Goal: Transaction & Acquisition: Purchase product/service

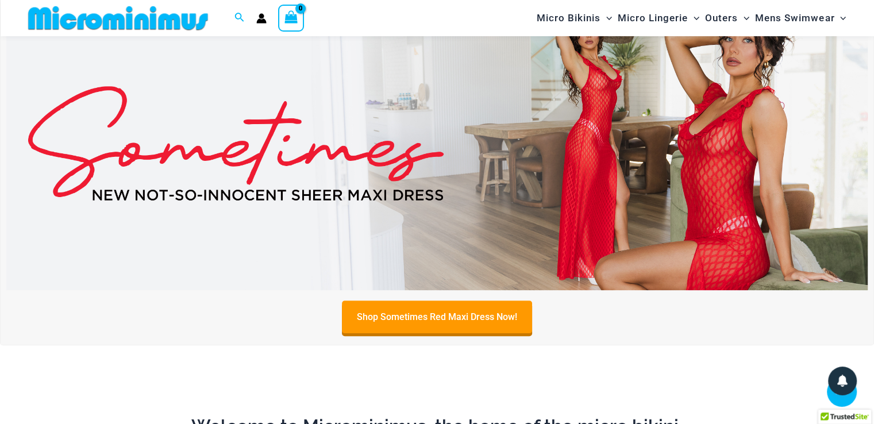
scroll to position [348, 0]
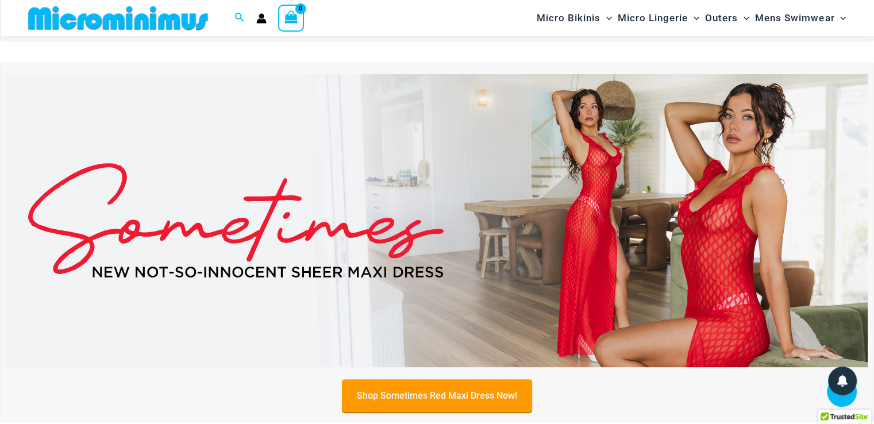
click at [407, 392] on link "Shop Sometimes Red Maxi Dress Now!" at bounding box center [437, 395] width 190 height 33
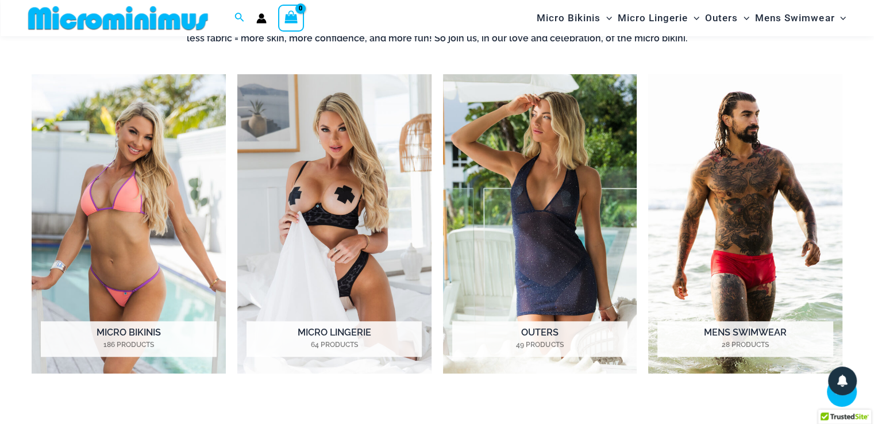
scroll to position [877, 0]
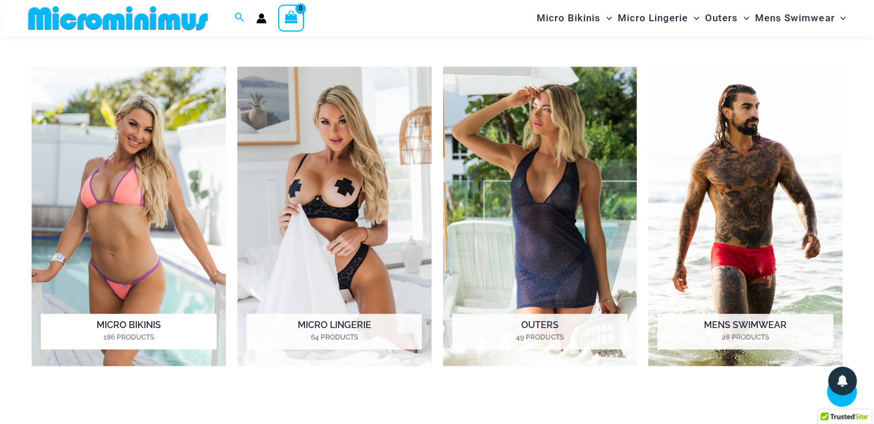
click at [157, 205] on img "Visit product category Micro Bikinis" at bounding box center [129, 216] width 194 height 299
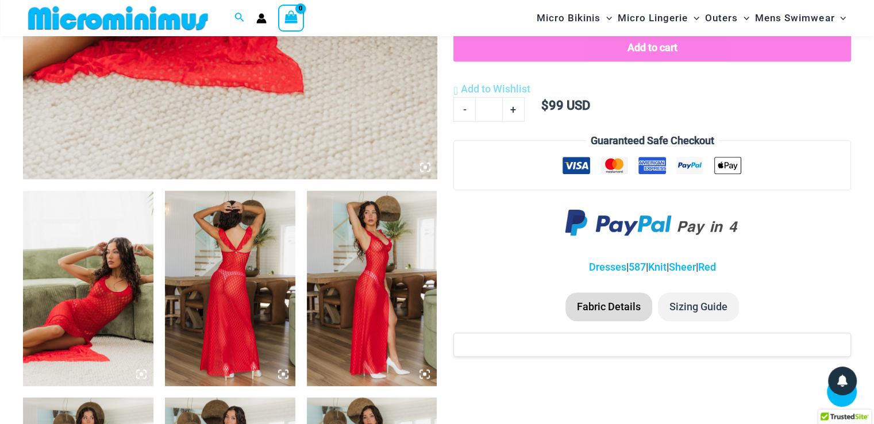
click at [225, 283] on img at bounding box center [230, 288] width 130 height 195
click at [225, 283] on div at bounding box center [437, 212] width 874 height 424
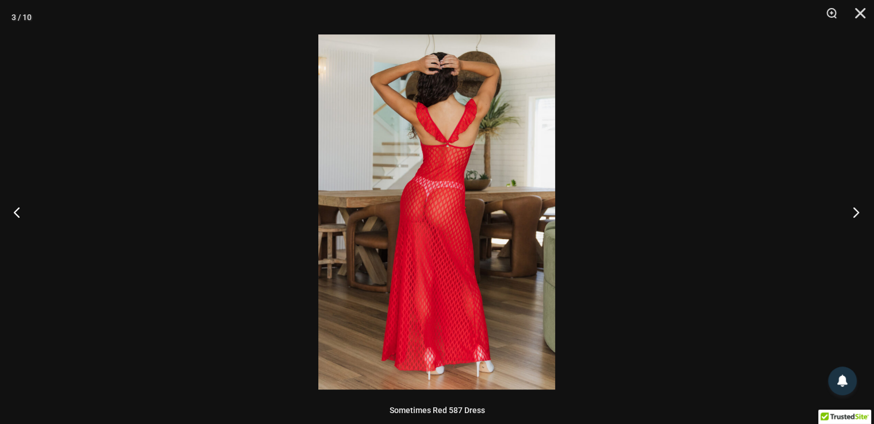
click at [855, 207] on button "Next" at bounding box center [852, 211] width 43 height 57
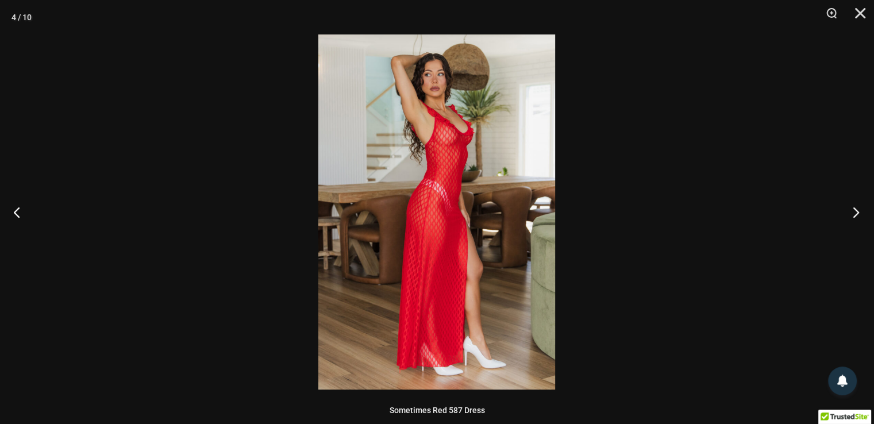
click at [855, 207] on button "Next" at bounding box center [852, 211] width 43 height 57
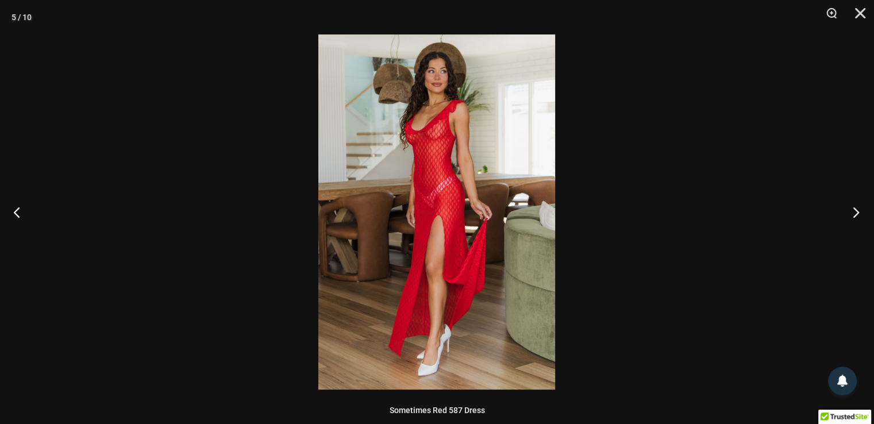
click at [855, 207] on button "Next" at bounding box center [852, 211] width 43 height 57
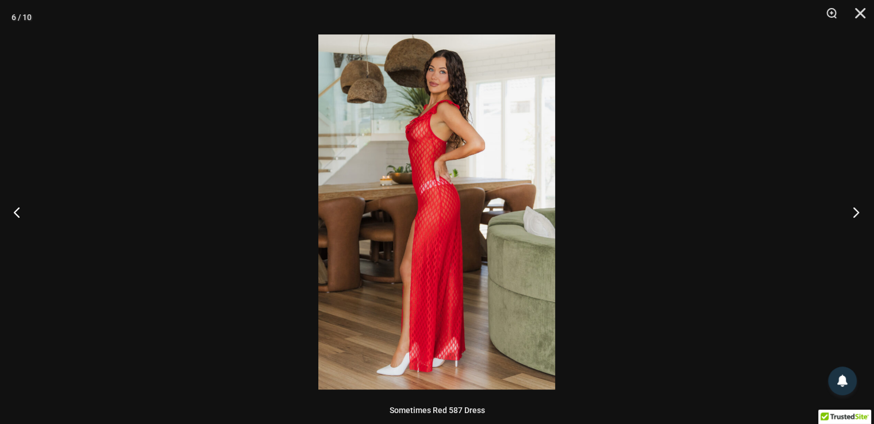
click at [855, 207] on button "Next" at bounding box center [852, 211] width 43 height 57
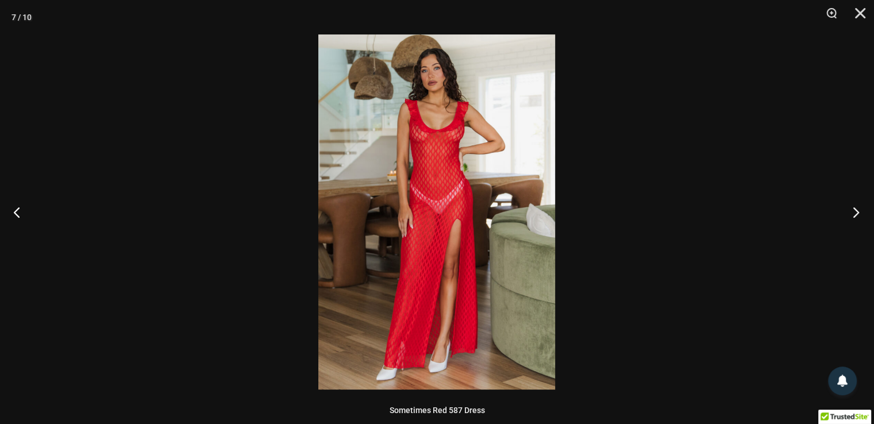
click at [855, 207] on button "Next" at bounding box center [852, 211] width 43 height 57
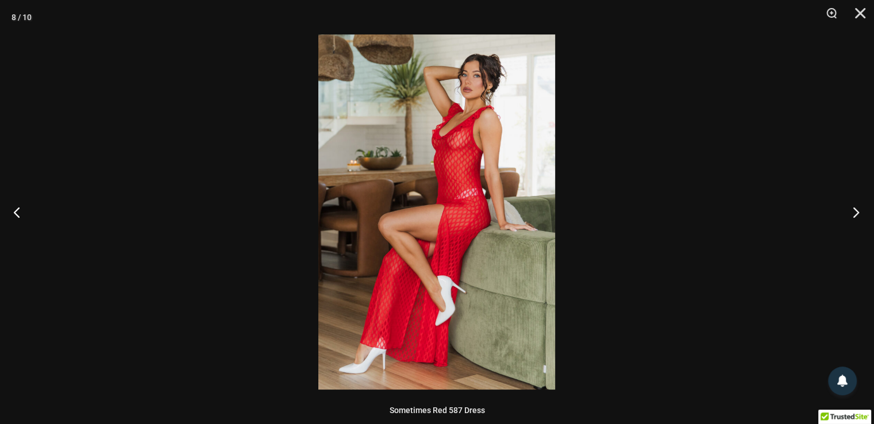
click at [855, 207] on button "Next" at bounding box center [852, 211] width 43 height 57
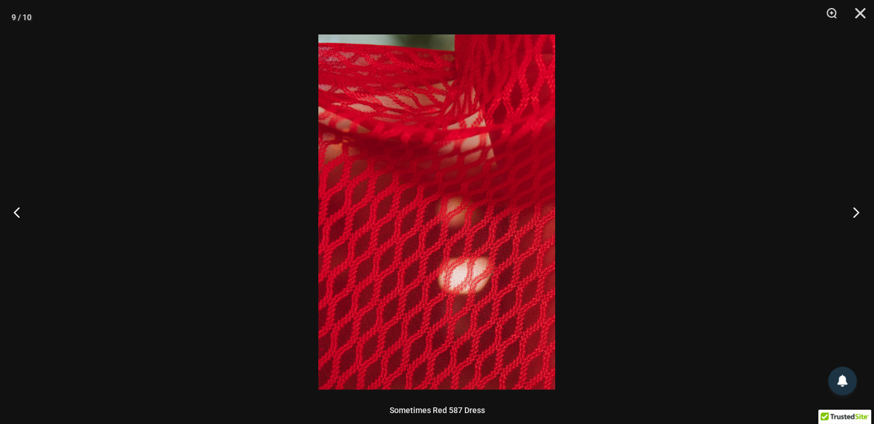
click at [855, 207] on button "Next" at bounding box center [852, 211] width 43 height 57
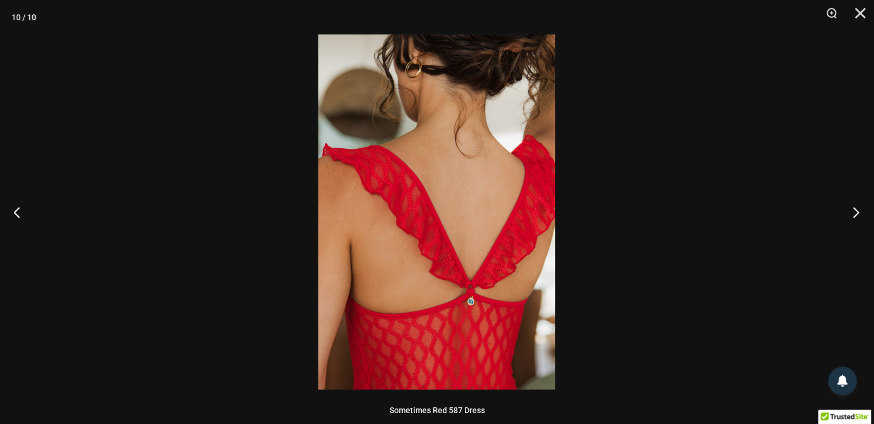
click at [855, 207] on button "Next" at bounding box center [852, 211] width 43 height 57
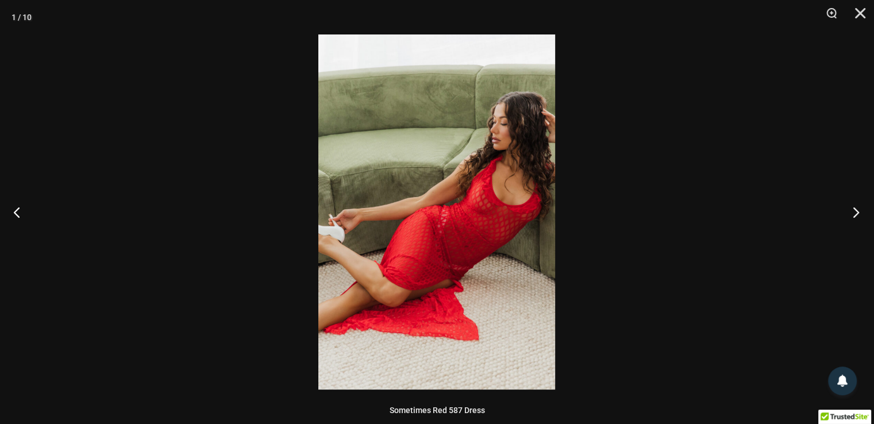
click at [855, 207] on button "Next" at bounding box center [852, 211] width 43 height 57
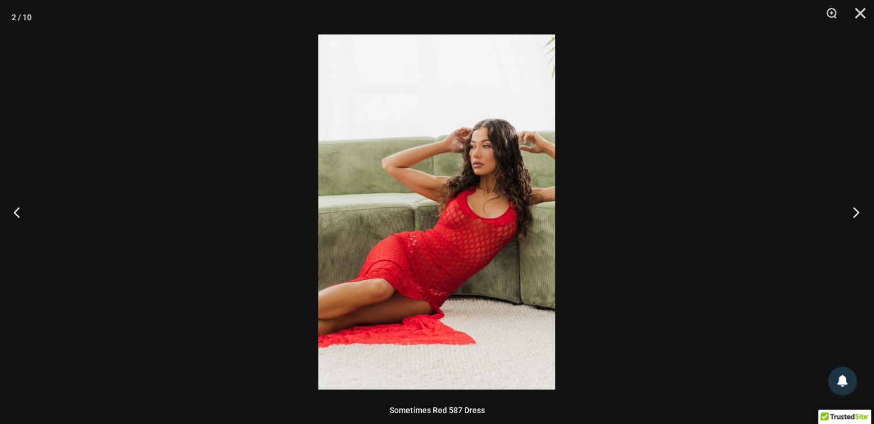
click at [855, 207] on button "Next" at bounding box center [852, 211] width 43 height 57
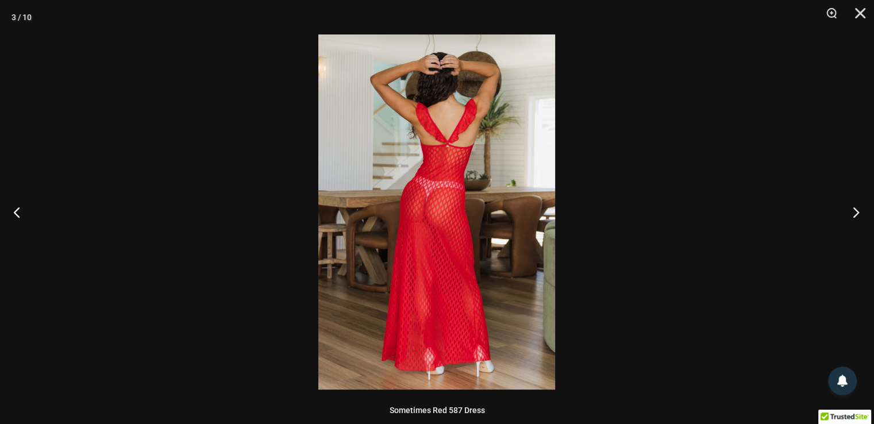
click at [855, 207] on button "Next" at bounding box center [852, 211] width 43 height 57
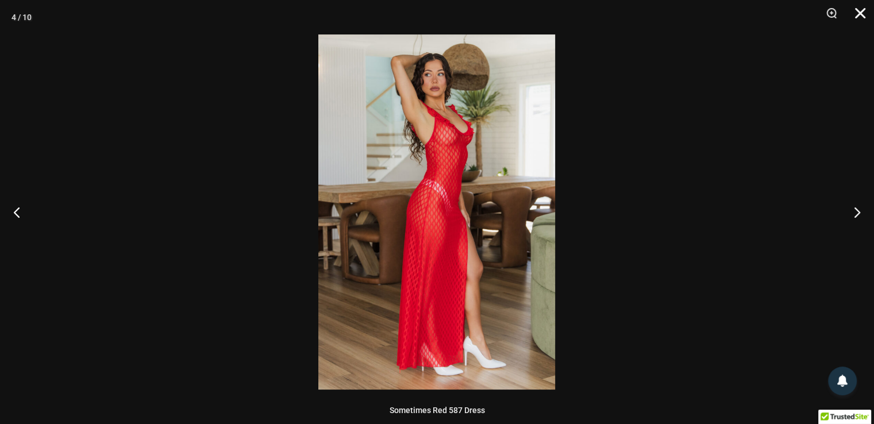
click at [859, 13] on button "Close" at bounding box center [856, 17] width 29 height 34
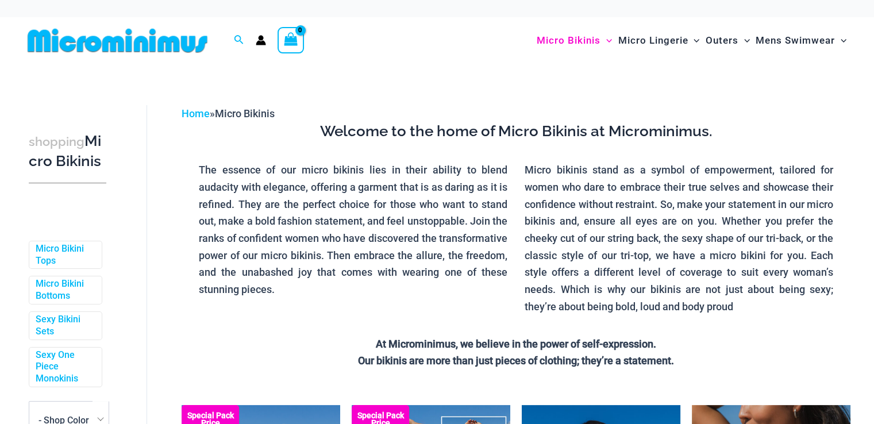
drag, startPoint x: 872, startPoint y: 415, endPoint x: 880, endPoint y: 420, distance: 9.1
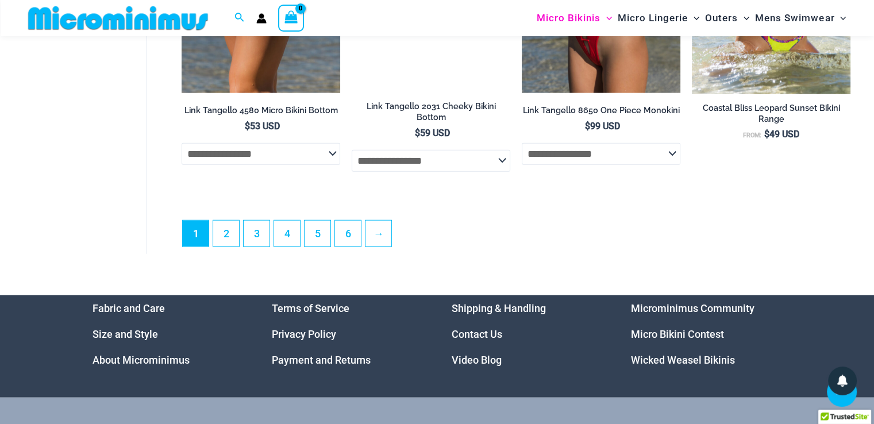
scroll to position [3020, 0]
